Goal: Task Accomplishment & Management: Manage account settings

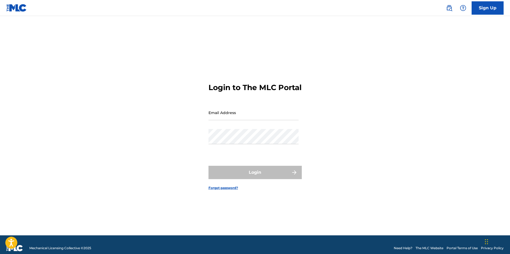
click at [260, 120] on input "Email Address" at bounding box center [254, 112] width 90 height 15
type input "[EMAIL_ADDRESS][DOMAIN_NAME]"
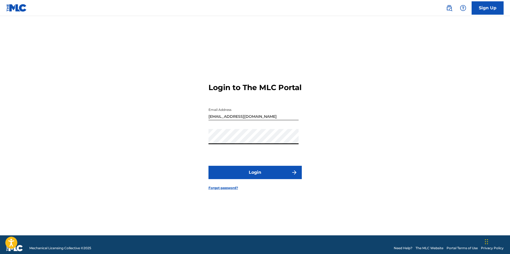
click at [209, 166] on button "Login" at bounding box center [255, 172] width 93 height 13
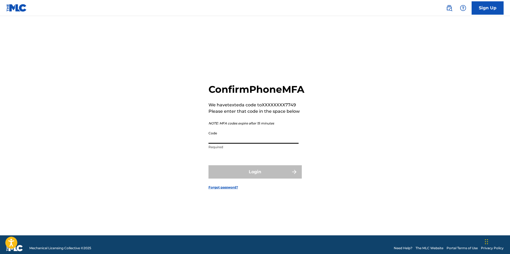
drag, startPoint x: 261, startPoint y: 125, endPoint x: 245, endPoint y: 141, distance: 22.1
click at [245, 141] on input "Code" at bounding box center [254, 136] width 90 height 15
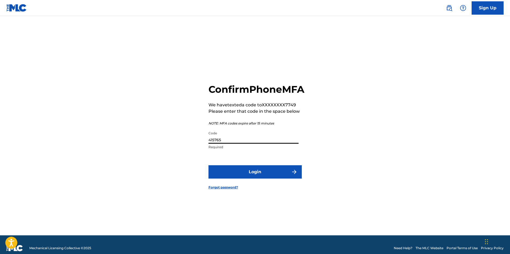
type input "415765"
click at [260, 175] on button "Login" at bounding box center [255, 171] width 93 height 13
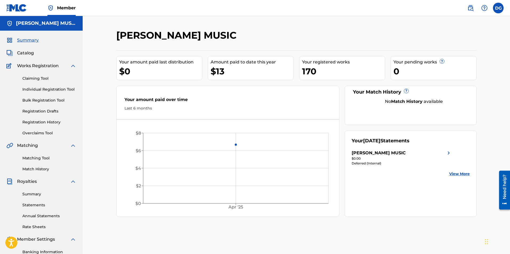
click at [26, 52] on span "Catalog" at bounding box center [25, 53] width 17 height 6
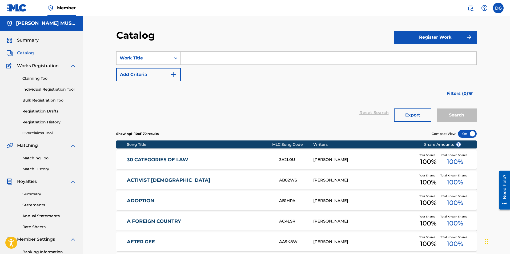
click at [48, 120] on link "Registration History" at bounding box center [49, 123] width 54 height 6
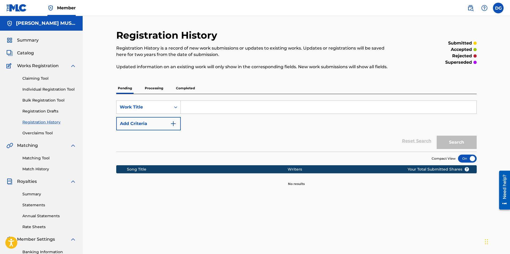
click at [158, 88] on p "Processing" at bounding box center [154, 88] width 22 height 11
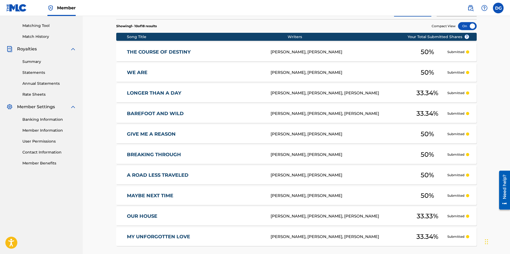
scroll to position [133, 0]
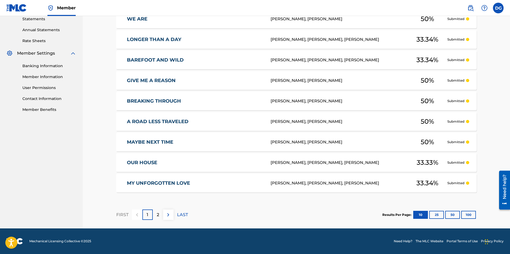
click at [441, 216] on button "25" at bounding box center [437, 215] width 15 height 8
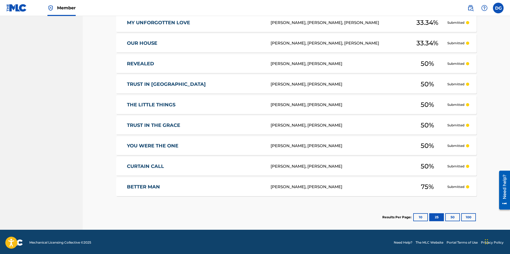
scroll to position [348, 0]
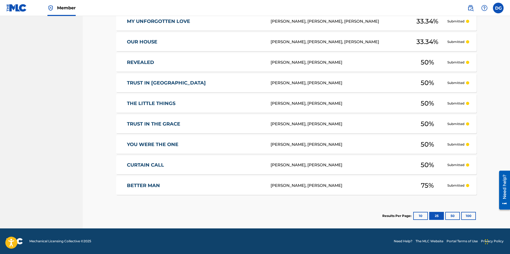
click at [450, 213] on button "50" at bounding box center [453, 216] width 15 height 8
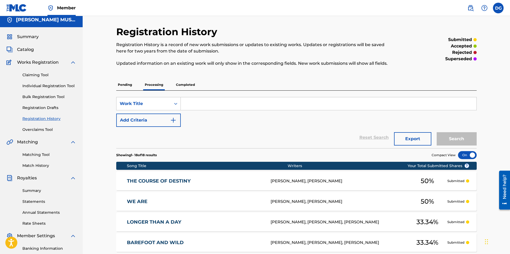
scroll to position [0, 0]
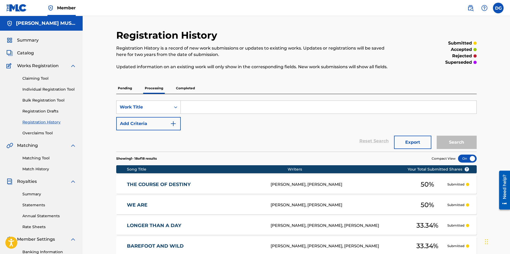
click at [129, 88] on p "Pending" at bounding box center [124, 88] width 17 height 11
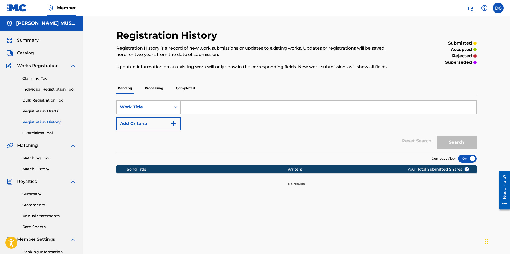
click at [187, 87] on p "Completed" at bounding box center [185, 88] width 22 height 11
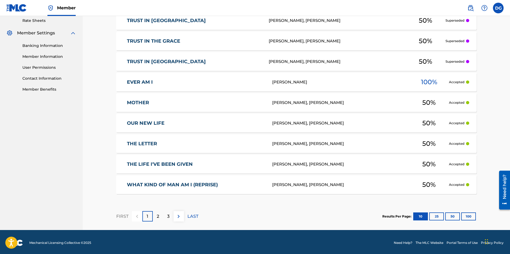
scroll to position [208, 0]
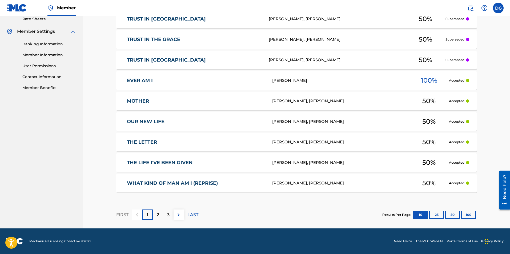
click at [452, 214] on button "50" at bounding box center [453, 215] width 15 height 8
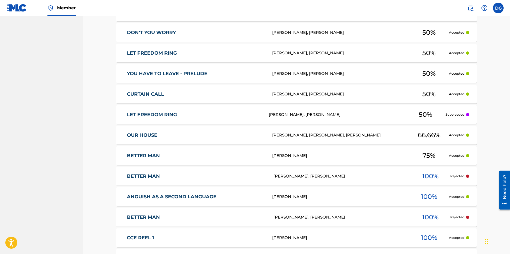
scroll to position [955, 0]
click at [397, 175] on div "DENISE F GENTILINI, ROBERT M SANDERS" at bounding box center [342, 176] width 137 height 6
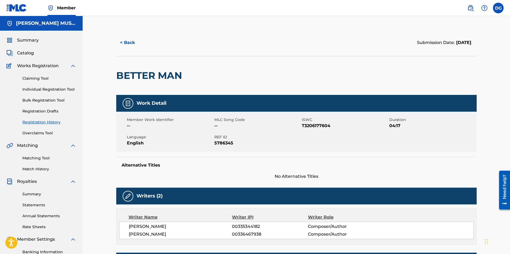
click at [124, 40] on button "< Back" at bounding box center [132, 42] width 32 height 13
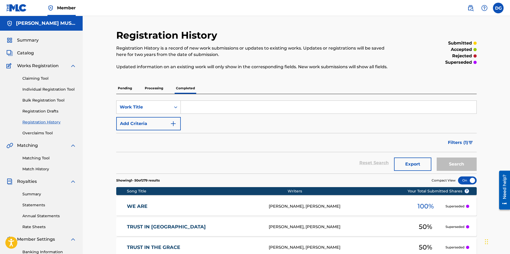
click at [27, 53] on span "Catalog" at bounding box center [25, 53] width 17 height 6
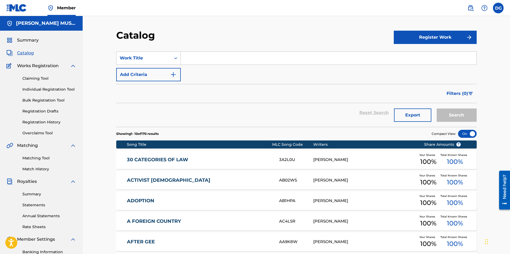
click at [41, 124] on link "Registration History" at bounding box center [49, 123] width 54 height 6
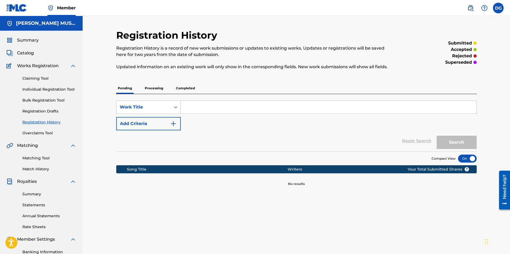
click at [158, 86] on p "Processing" at bounding box center [154, 88] width 22 height 11
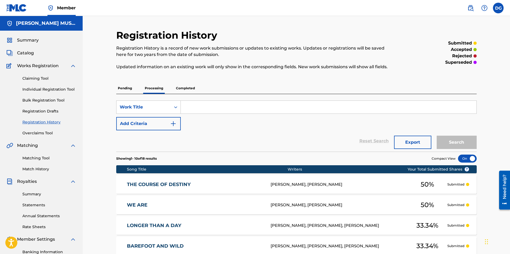
click at [500, 10] on label at bounding box center [498, 8] width 11 height 11
click at [499, 8] on input "DG [PERSON_NAME] [EMAIL_ADDRESS][DOMAIN_NAME] Notification Preferences Profile …" at bounding box center [499, 8] width 0 height 0
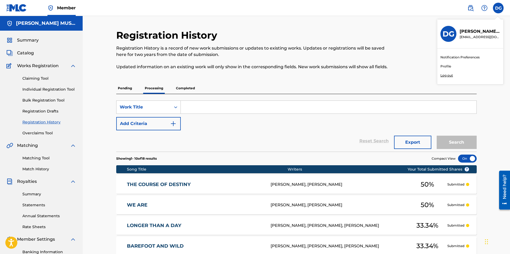
click at [448, 75] on p "Log out" at bounding box center [447, 75] width 13 height 5
click at [499, 8] on input "DG [PERSON_NAME] [EMAIL_ADDRESS][DOMAIN_NAME] Notification Preferences Profile …" at bounding box center [499, 8] width 0 height 0
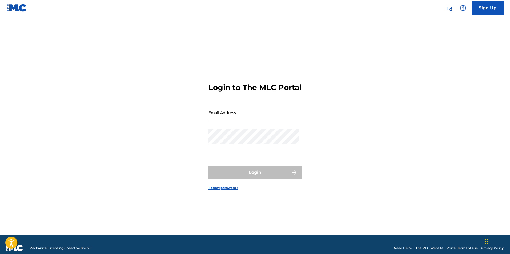
drag, startPoint x: 0, startPoint y: 0, endPoint x: 243, endPoint y: 118, distance: 270.4
click at [243, 118] on input "Email Address" at bounding box center [254, 112] width 90 height 15
type input "Lkprisner@gmail.com"
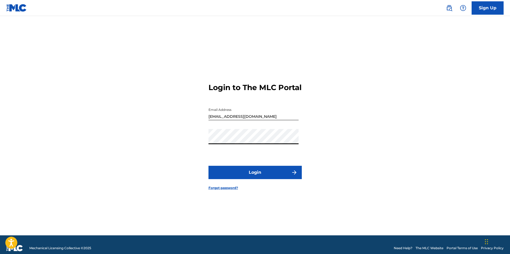
click at [209, 166] on button "Login" at bounding box center [255, 172] width 93 height 13
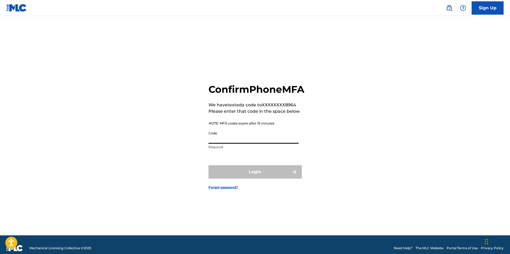
click at [246, 144] on input "Code" at bounding box center [254, 136] width 90 height 15
click at [208, 146] on div "Confirm Phone MFA We have texted a code to XXXXXXXX8964 Please enter that code …" at bounding box center [255, 132] width 373 height 206
click at [218, 144] on input "Code" at bounding box center [254, 136] width 90 height 15
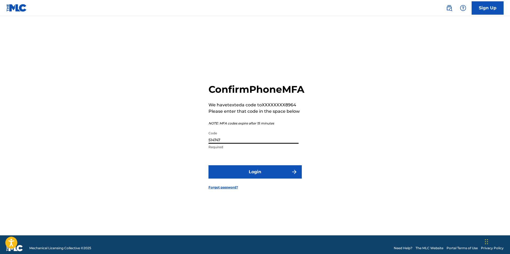
type input "514747"
click at [253, 177] on button "Login" at bounding box center [255, 171] width 93 height 13
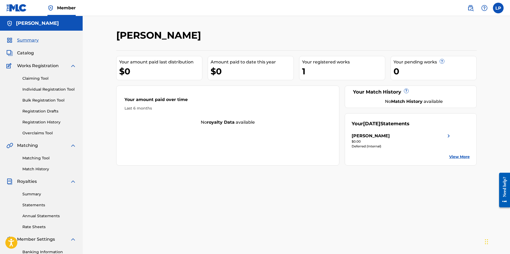
click at [30, 53] on span "Catalog" at bounding box center [25, 53] width 17 height 6
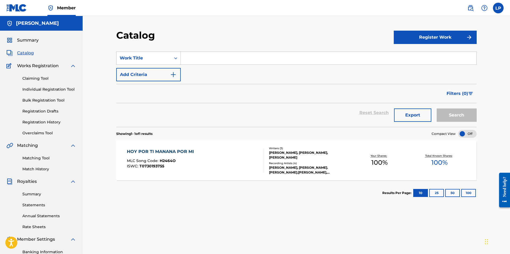
click at [184, 152] on div "HOY POR TI MANANA POR MI" at bounding box center [162, 152] width 70 height 6
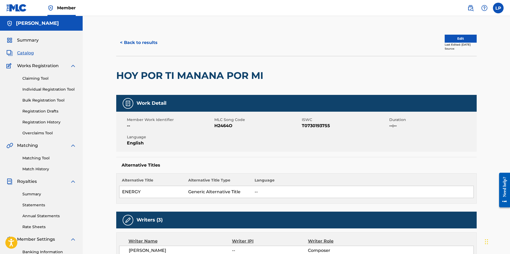
click at [454, 37] on button "Edit" at bounding box center [461, 39] width 32 height 8
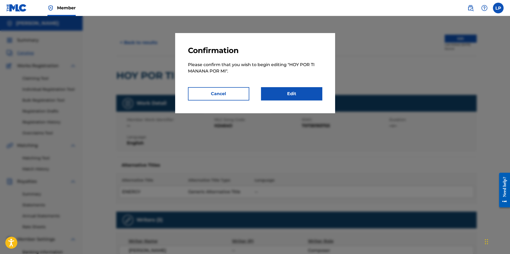
click at [292, 96] on link "Edit" at bounding box center [291, 93] width 61 height 13
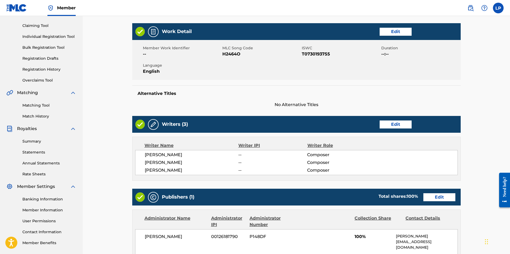
scroll to position [53, 0]
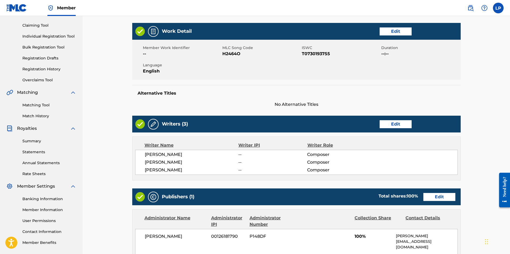
click at [393, 125] on link "Edit" at bounding box center [396, 124] width 32 height 8
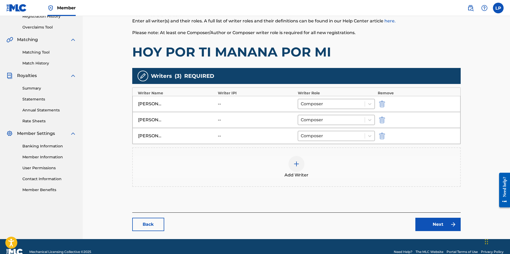
scroll to position [106, 0]
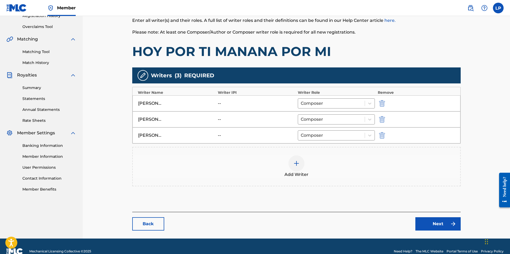
click at [297, 165] on img at bounding box center [296, 163] width 6 height 6
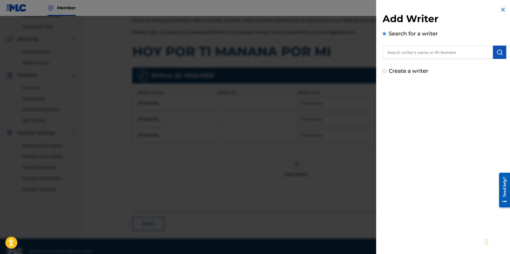
click at [449, 55] on input "text" at bounding box center [438, 52] width 110 height 13
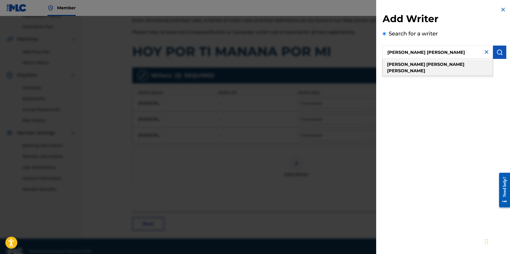
type input "george michael elian"
click at [426, 68] on strong "elian" at bounding box center [406, 70] width 38 height 5
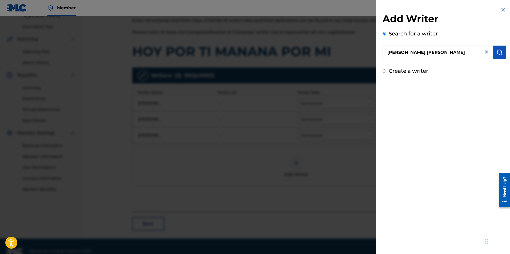
click at [497, 51] on img "submit" at bounding box center [500, 52] width 6 height 6
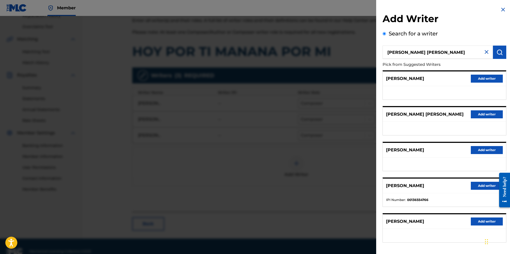
click at [483, 185] on button "Add writer" at bounding box center [487, 186] width 32 height 8
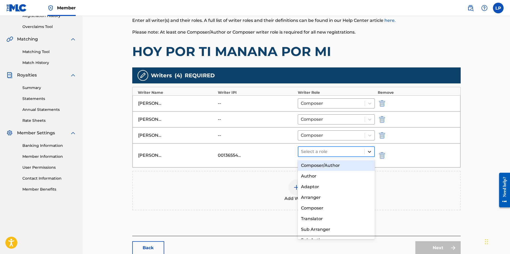
click at [371, 152] on icon at bounding box center [369, 152] width 3 height 2
click at [330, 165] on div "Composer/Author" at bounding box center [336, 165] width 77 height 11
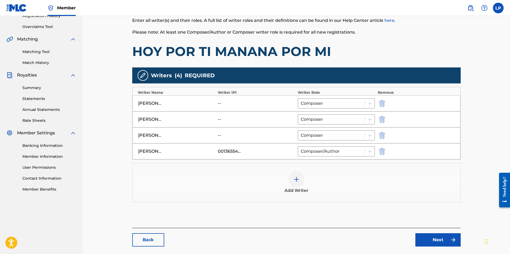
click at [383, 103] on img "submit" at bounding box center [382, 103] width 6 height 6
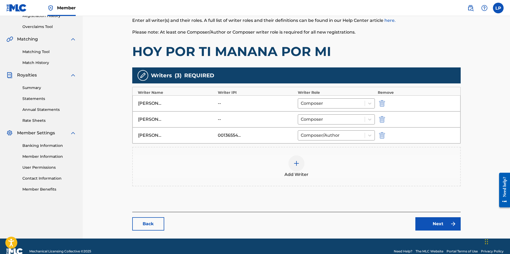
click at [299, 163] on img at bounding box center [296, 163] width 6 height 6
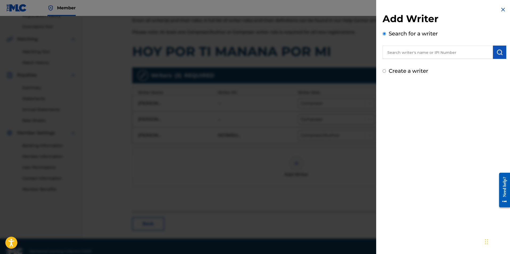
click at [409, 51] on input "text" at bounding box center [438, 52] width 110 height 13
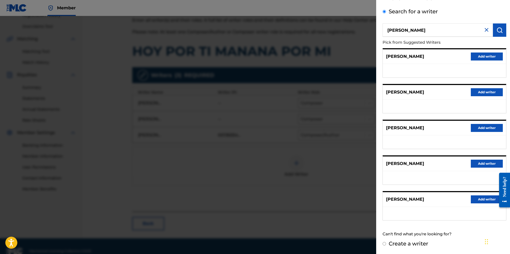
scroll to position [107, 0]
drag, startPoint x: 441, startPoint y: 28, endPoint x: 251, endPoint y: 51, distance: 191.3
click at [251, 51] on div "Add Writer Search for a writer charles halstead Pick from Suggested Writers CHA…" at bounding box center [255, 135] width 510 height 238
click at [397, 44] on span at bounding box center [397, 42] width 1 height 5
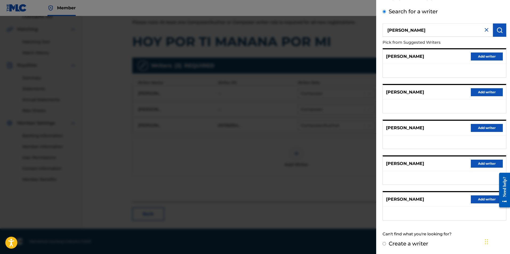
scroll to position [117, 0]
drag, startPoint x: 420, startPoint y: 31, endPoint x: 254, endPoint y: 37, distance: 166.6
click at [254, 37] on div "Add Writer Search for a writer chip halstead Pick from Suggested Writers CHARLE…" at bounding box center [255, 135] width 510 height 238
type input "charles edward halstead"
click at [498, 30] on img "submit" at bounding box center [500, 30] width 6 height 6
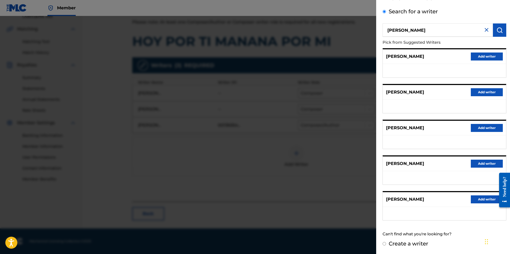
scroll to position [0, 0]
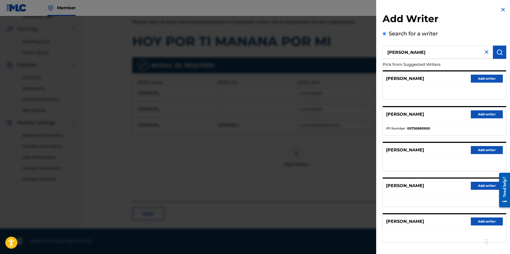
click at [482, 80] on button "Add writer" at bounding box center [487, 79] width 32 height 8
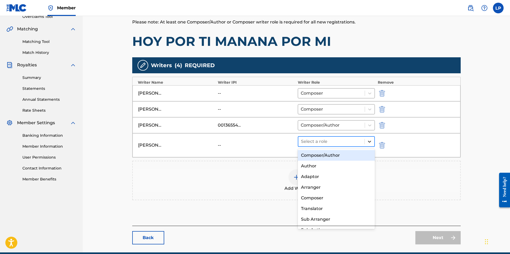
click at [371, 143] on icon at bounding box center [369, 141] width 5 height 5
click at [342, 155] on div "Composer/Author" at bounding box center [336, 155] width 77 height 11
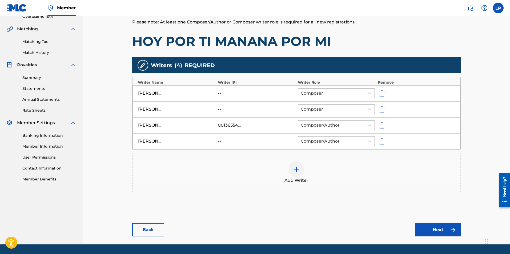
click at [297, 169] on img at bounding box center [296, 169] width 6 height 6
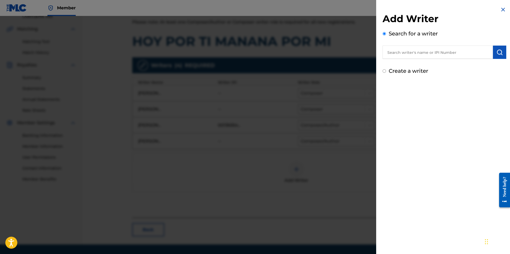
click at [431, 53] on input "text" at bounding box center [438, 52] width 110 height 13
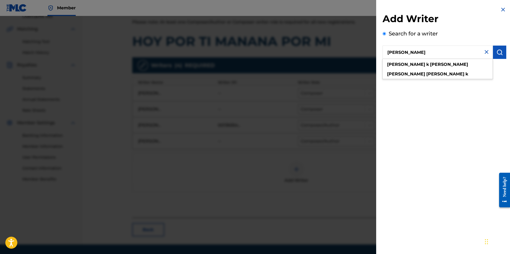
type input "janis k tunnell"
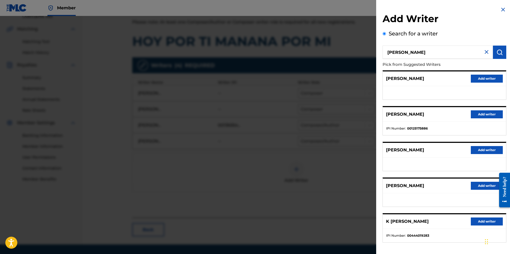
click at [492, 114] on button "Add writer" at bounding box center [487, 114] width 32 height 8
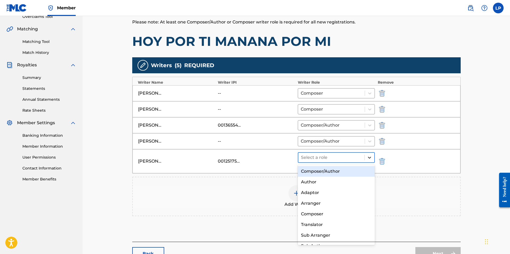
click at [371, 157] on icon at bounding box center [369, 158] width 3 height 2
click at [339, 172] on div "Composer/Author" at bounding box center [336, 171] width 77 height 11
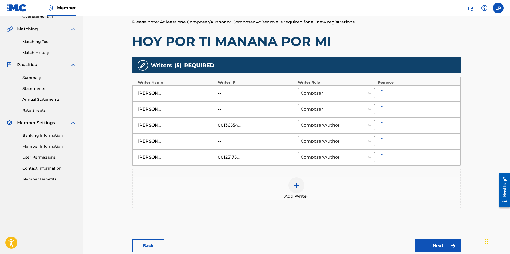
click at [383, 110] on img "submit" at bounding box center [382, 109] width 6 height 6
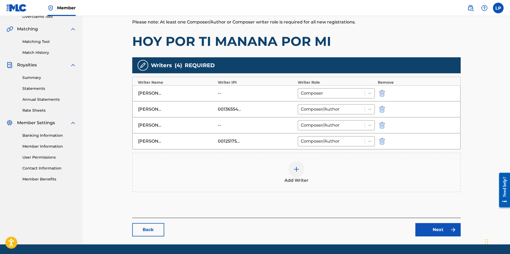
click at [383, 93] on img "submit" at bounding box center [382, 93] width 6 height 6
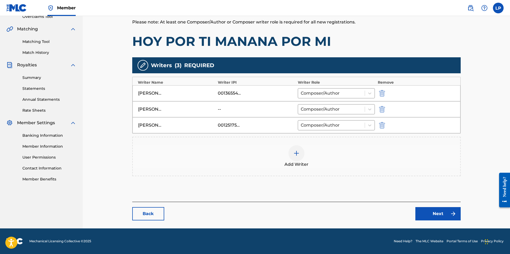
click at [431, 213] on link "Next" at bounding box center [438, 213] width 45 height 13
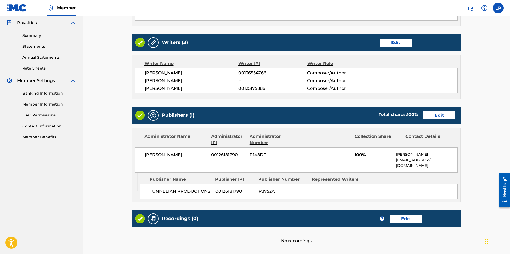
scroll to position [160, 0]
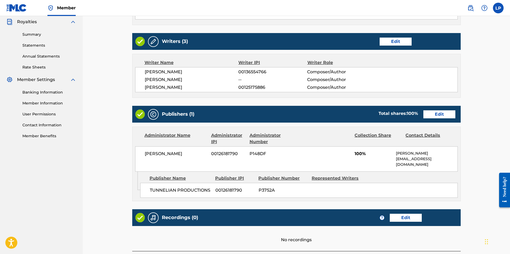
click at [440, 114] on link "Edit" at bounding box center [440, 114] width 32 height 8
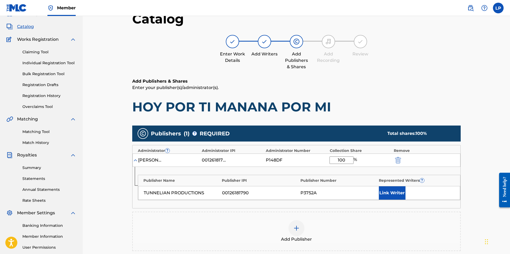
scroll to position [27, 0]
click at [398, 160] on img "submit" at bounding box center [398, 160] width 6 height 6
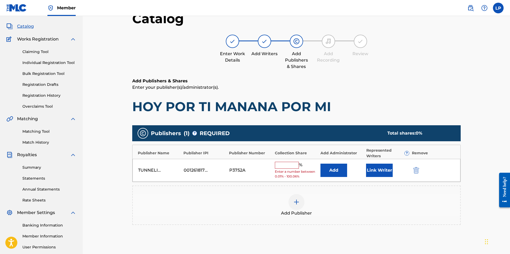
click at [416, 172] on img "submit" at bounding box center [417, 170] width 6 height 6
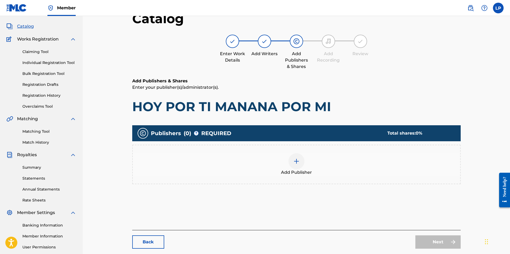
click at [297, 161] on img at bounding box center [296, 161] width 6 height 6
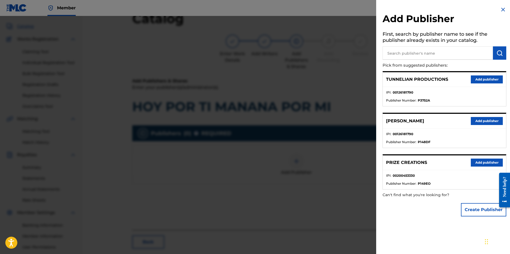
click at [459, 57] on input "text" at bounding box center [438, 52] width 110 height 13
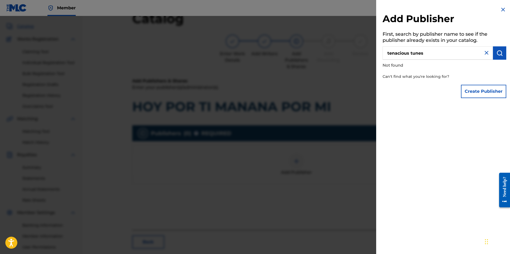
drag, startPoint x: 454, startPoint y: 54, endPoint x: 326, endPoint y: 54, distance: 127.5
click at [326, 54] on div "Add Publisher First, search by publisher name to see if the publisher already e…" at bounding box center [255, 135] width 510 height 238
drag, startPoint x: 436, startPoint y: 52, endPoint x: 222, endPoint y: 45, distance: 214.6
click at [225, 46] on div "Add Publisher First, search by publisher name to see if the publisher already e…" at bounding box center [255, 135] width 510 height 238
type input "tunnell visions"
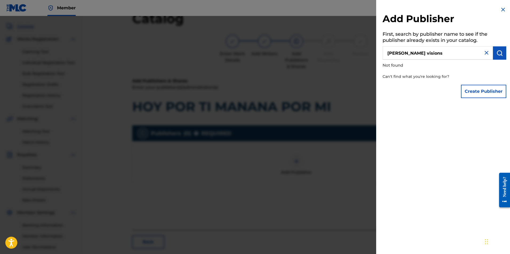
click at [501, 9] on img at bounding box center [503, 9] width 6 height 6
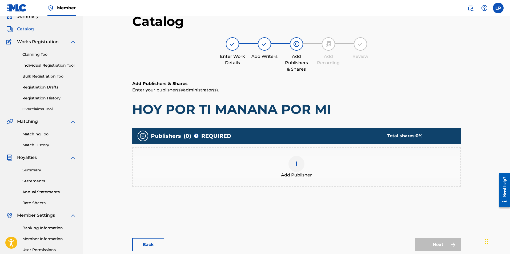
scroll to position [24, 0]
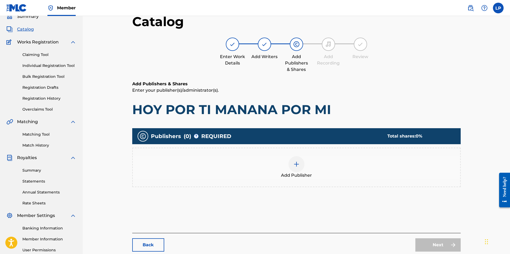
click at [150, 249] on link "Back" at bounding box center [148, 245] width 32 height 13
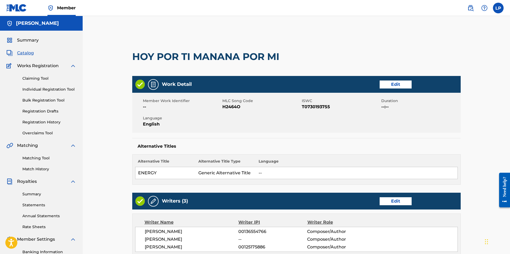
click at [28, 53] on span "Catalog" at bounding box center [25, 53] width 17 height 6
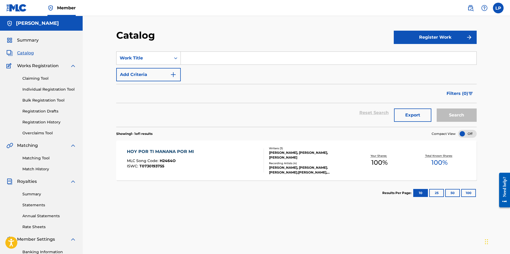
click at [26, 41] on span "Summary" at bounding box center [28, 40] width 22 height 6
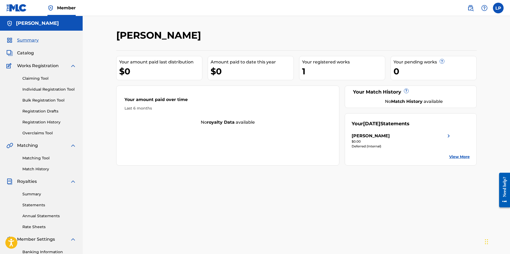
click at [471, 7] on img at bounding box center [471, 8] width 6 height 6
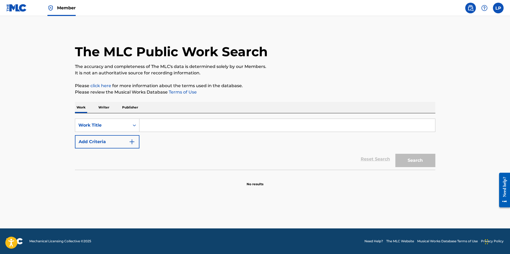
click at [127, 107] on p "Publisher" at bounding box center [130, 107] width 19 height 11
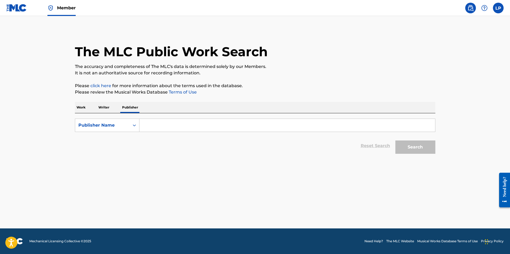
click at [177, 124] on input "Search Form" at bounding box center [288, 125] width 296 height 13
click at [396, 141] on button "Search" at bounding box center [416, 147] width 40 height 13
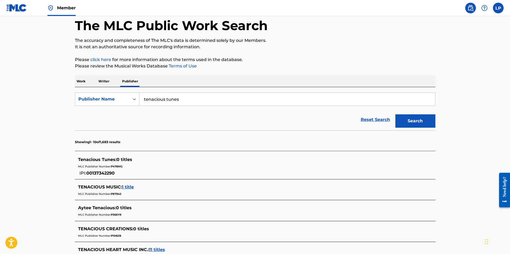
scroll to position [26, 0]
click at [117, 163] on div "MLC Publisher Number: P476MG" at bounding box center [248, 166] width 340 height 6
drag, startPoint x: 104, startPoint y: 169, endPoint x: 202, endPoint y: 167, distance: 98.5
click at [202, 167] on div "MLC Publisher Number: P476MG" at bounding box center [248, 166] width 340 height 6
drag, startPoint x: 190, startPoint y: 101, endPoint x: 1, endPoint y: 109, distance: 190.1
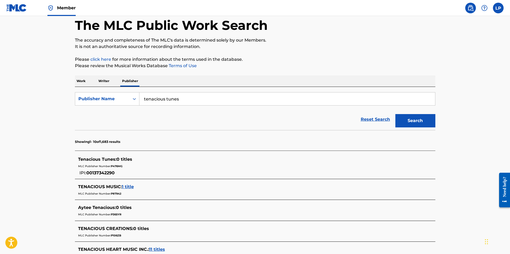
click at [1, 109] on main "The MLC Public Work Search The accuracy and completeness of The MLC's data is d…" at bounding box center [255, 211] width 510 height 442
click at [396, 114] on button "Search" at bounding box center [416, 120] width 40 height 13
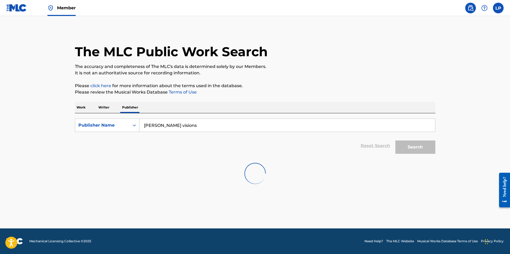
scroll to position [0, 0]
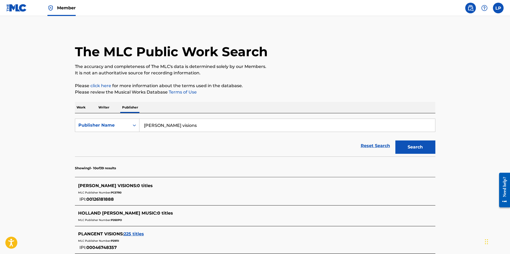
drag, startPoint x: 192, startPoint y: 124, endPoint x: -19, endPoint y: 118, distance: 211.1
click at [0, 118] on html "Accessibility Screen-Reader Guide, Feedback, and Issue Reporting | New window C…" at bounding box center [255, 127] width 510 height 254
type input "acres of sky music"
click at [428, 143] on button "Search" at bounding box center [416, 147] width 40 height 13
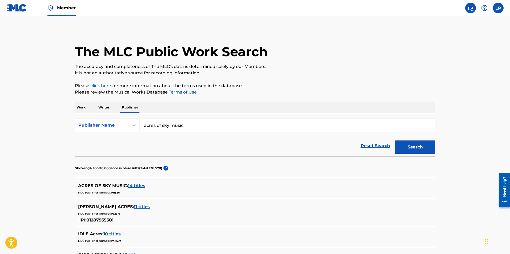
click at [498, 6] on label at bounding box center [498, 8] width 11 height 11
click at [499, 8] on input "LP Lynette Prisner lkprisner@gmail.com Notification Preferences Profile Log out" at bounding box center [499, 8] width 0 height 0
click at [63, 9] on span "Member" at bounding box center [66, 8] width 19 height 6
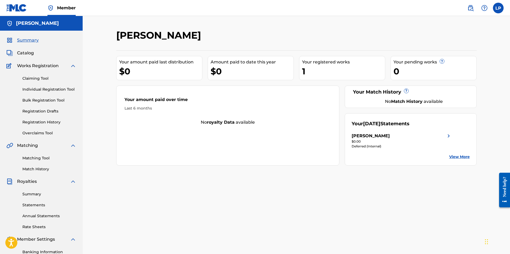
click at [29, 53] on span "Catalog" at bounding box center [25, 53] width 17 height 6
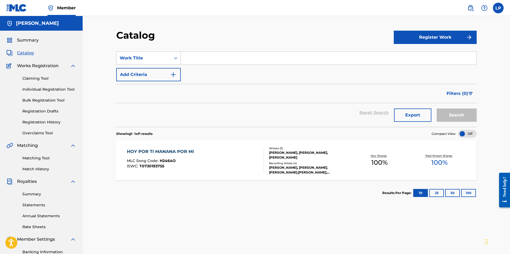
click at [181, 150] on div "HOY POR TI MANANA POR MI" at bounding box center [162, 152] width 70 height 6
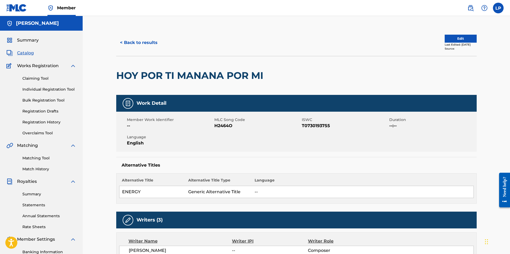
click at [471, 9] on img at bounding box center [471, 8] width 6 height 6
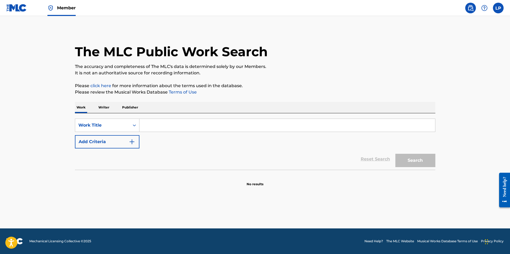
click at [161, 124] on input "Search Form" at bounding box center [288, 125] width 296 height 13
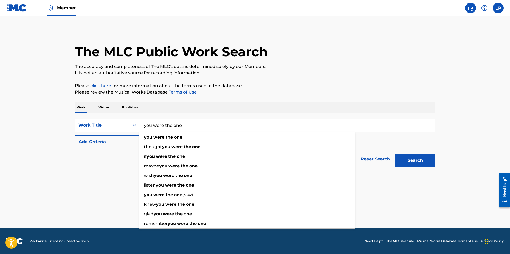
type input "you were the one"
click at [114, 168] on div "Reset Search Search" at bounding box center [255, 159] width 361 height 21
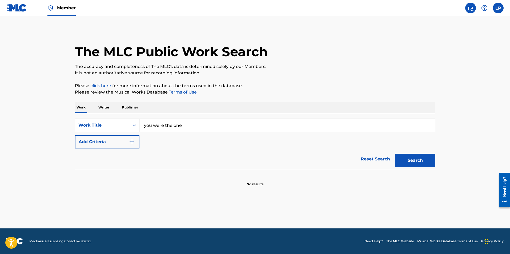
click at [122, 143] on button "Add Criteria" at bounding box center [107, 141] width 65 height 13
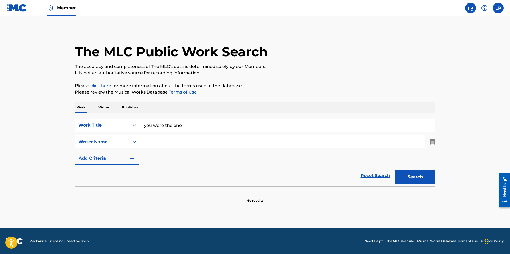
click at [106, 145] on div "Writer Name" at bounding box center [102, 142] width 54 height 10
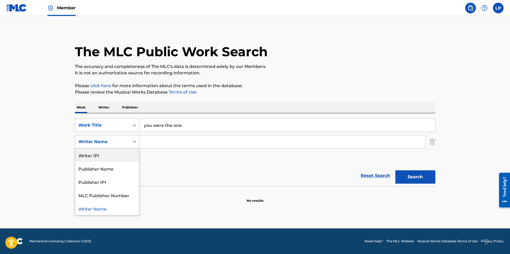
click at [178, 165] on div "SearchWithCriteria791e83e8-4394-4d21-84ec-78bbcff8a31a Work Title you were the …" at bounding box center [255, 142] width 361 height 46
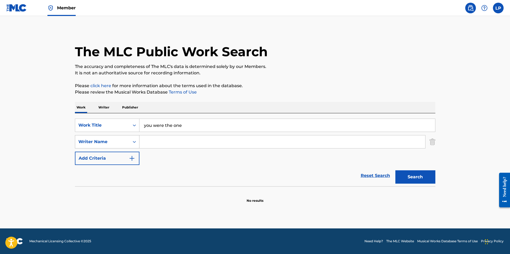
click at [100, 143] on div "Writer Name" at bounding box center [102, 142] width 48 height 6
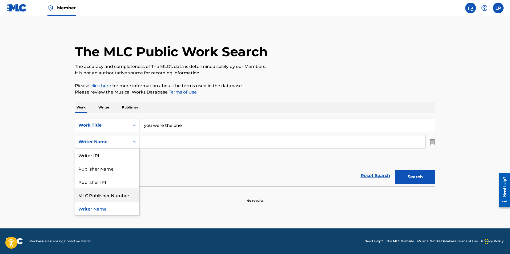
click at [66, 8] on span "Member" at bounding box center [66, 8] width 19 height 6
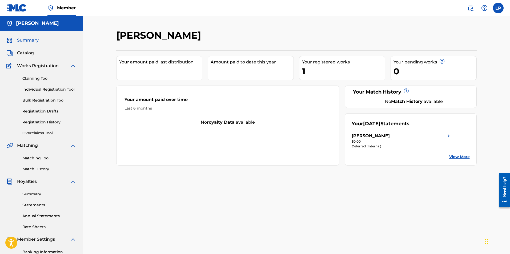
drag, startPoint x: 154, startPoint y: 180, endPoint x: 228, endPoint y: 213, distance: 80.4
click at [228, 213] on div "LYNETTE PRISNER Your amount paid last distribution Amount paid to date this yea…" at bounding box center [296, 167] width 373 height 276
click at [499, 6] on label at bounding box center [498, 8] width 11 height 11
click at [499, 8] on input "LP Lynette Prisner lkprisner@gmail.com Notification Preferences Profile Log out" at bounding box center [499, 8] width 0 height 0
click at [446, 75] on p "Log out" at bounding box center [447, 75] width 13 height 5
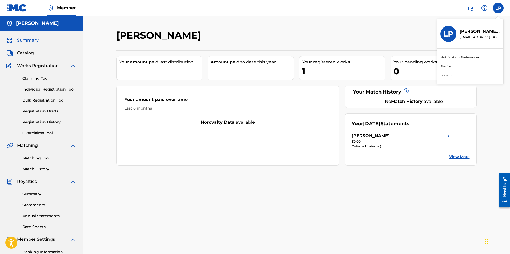
click at [499, 8] on input "LP Lynette Prisner lkprisner@gmail.com Notification Preferences Profile Log out" at bounding box center [499, 8] width 0 height 0
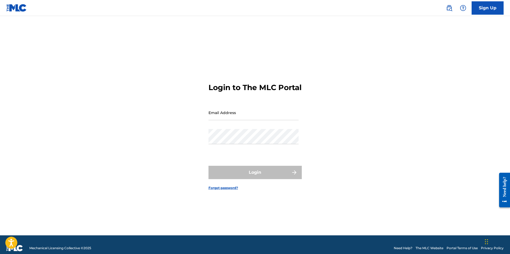
click at [449, 8] on img at bounding box center [449, 8] width 6 height 6
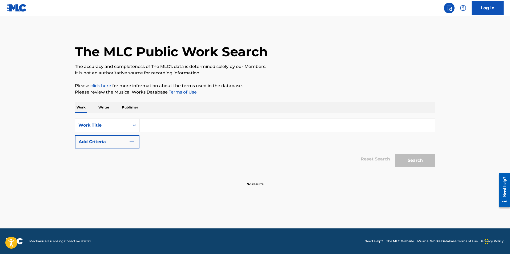
click at [106, 109] on p "Writer" at bounding box center [104, 107] width 14 height 11
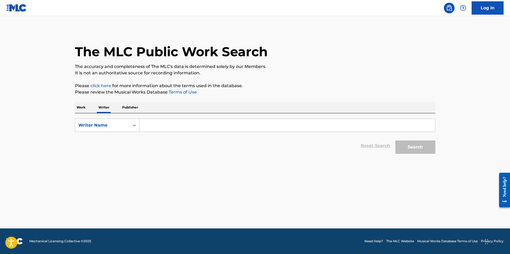
click at [186, 124] on input "Search Form" at bounding box center [288, 125] width 296 height 13
click at [126, 108] on p "Publisher" at bounding box center [130, 107] width 19 height 11
click at [488, 10] on link "Log In" at bounding box center [488, 7] width 32 height 13
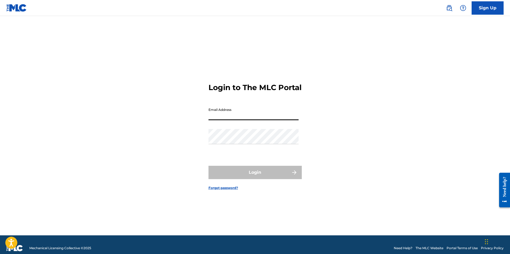
click at [256, 115] on input "Email Address" at bounding box center [254, 112] width 90 height 15
type input "[EMAIL_ADDRESS][DOMAIN_NAME]"
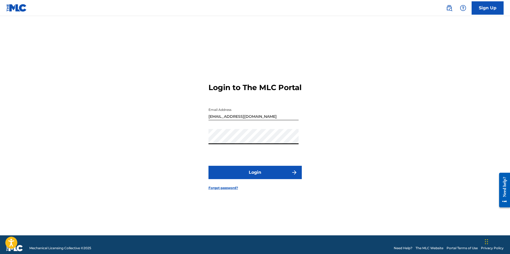
click at [209, 166] on button "Login" at bounding box center [255, 172] width 93 height 13
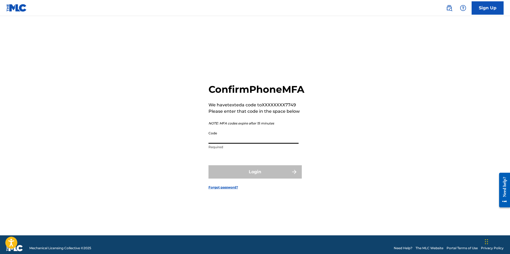
drag, startPoint x: 258, startPoint y: 124, endPoint x: 244, endPoint y: 142, distance: 23.0
click at [244, 142] on input "Code" at bounding box center [254, 136] width 90 height 15
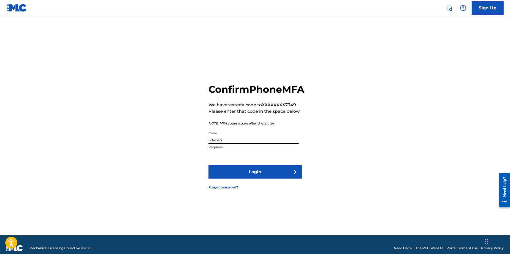
type input "584607"
click at [249, 179] on button "Login" at bounding box center [255, 171] width 93 height 13
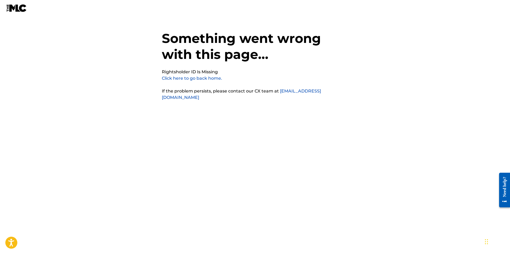
click at [204, 78] on link "Click here to go back home." at bounding box center [192, 78] width 60 height 5
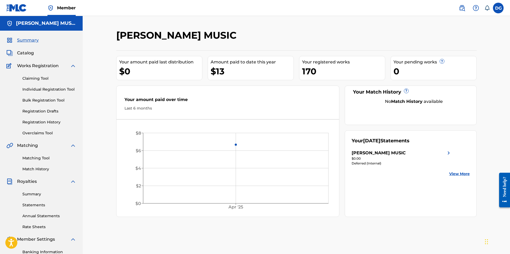
click at [30, 53] on span "Catalog" at bounding box center [25, 53] width 17 height 6
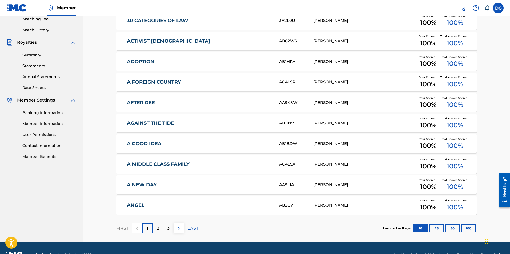
scroll to position [153, 0]
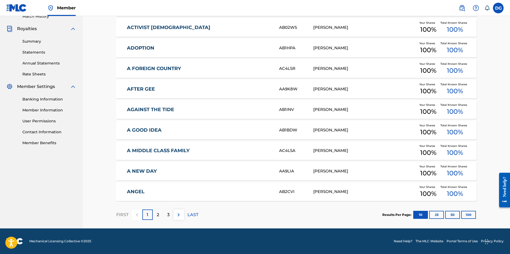
click at [469, 214] on button "100" at bounding box center [469, 215] width 15 height 8
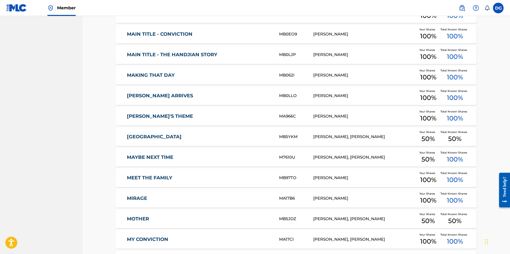
click at [162, 157] on link "MAYBE NEXT TIME" at bounding box center [199, 157] width 145 height 6
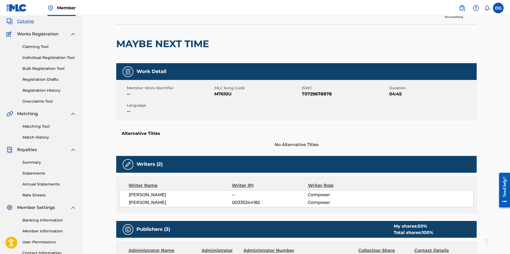
scroll to position [31, 0]
click at [28, 21] on span "Catalog" at bounding box center [25, 21] width 17 height 6
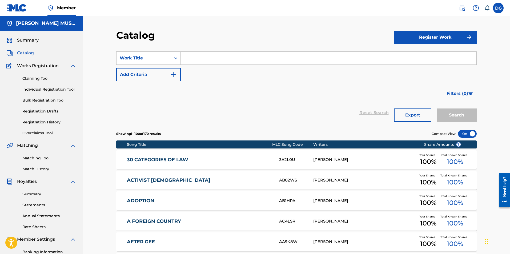
click at [40, 123] on link "Registration History" at bounding box center [49, 123] width 54 height 6
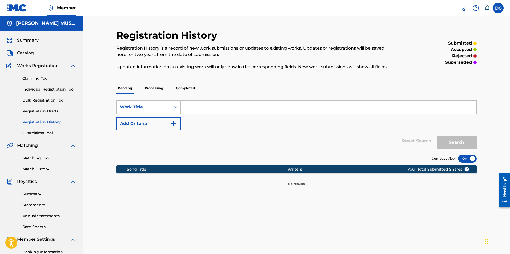
click at [150, 90] on p "Processing" at bounding box center [154, 88] width 22 height 11
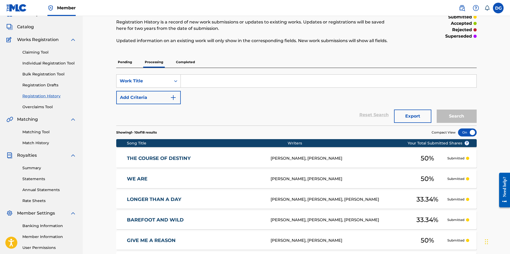
scroll to position [26, 0]
click at [332, 158] on div "[PERSON_NAME], [PERSON_NAME]" at bounding box center [339, 158] width 137 height 6
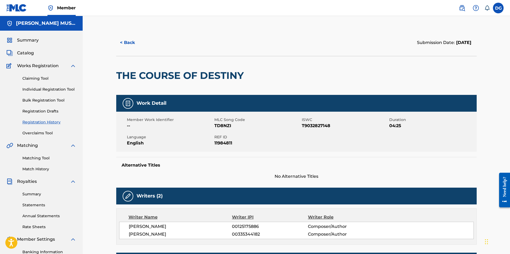
click at [499, 7] on label at bounding box center [498, 8] width 11 height 11
click at [499, 8] on input "DG [PERSON_NAME] [EMAIL_ADDRESS][DOMAIN_NAME] Notification Preferences Profile …" at bounding box center [499, 8] width 0 height 0
click at [444, 75] on p "Log out" at bounding box center [447, 75] width 13 height 5
click at [499, 8] on input "DG [PERSON_NAME] [EMAIL_ADDRESS][DOMAIN_NAME] Notification Preferences Profile …" at bounding box center [499, 8] width 0 height 0
